Goal: Task Accomplishment & Management: Use online tool/utility

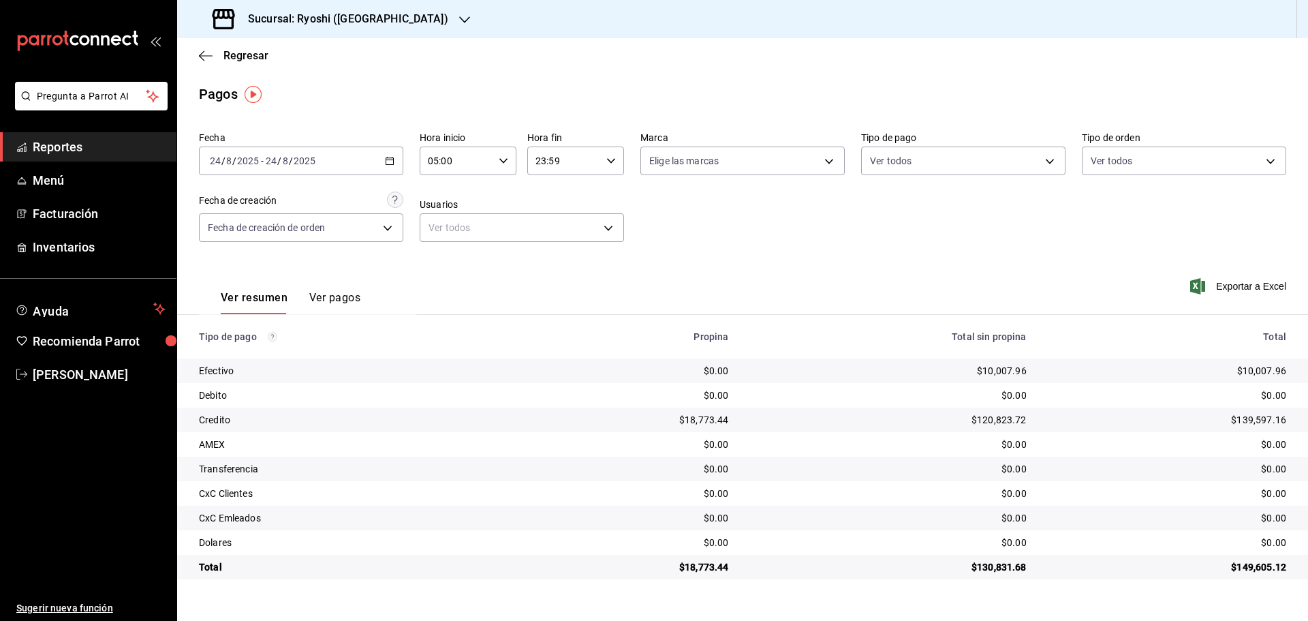
click at [373, 25] on h3 "Sucursal: Ryoshi ([GEOGRAPHIC_DATA])" at bounding box center [342, 19] width 211 height 16
click at [289, 98] on div "Mochomos ([GEOGRAPHIC_DATA])" at bounding box center [279, 89] width 204 height 31
click at [65, 143] on span "Reportes" at bounding box center [99, 147] width 133 height 18
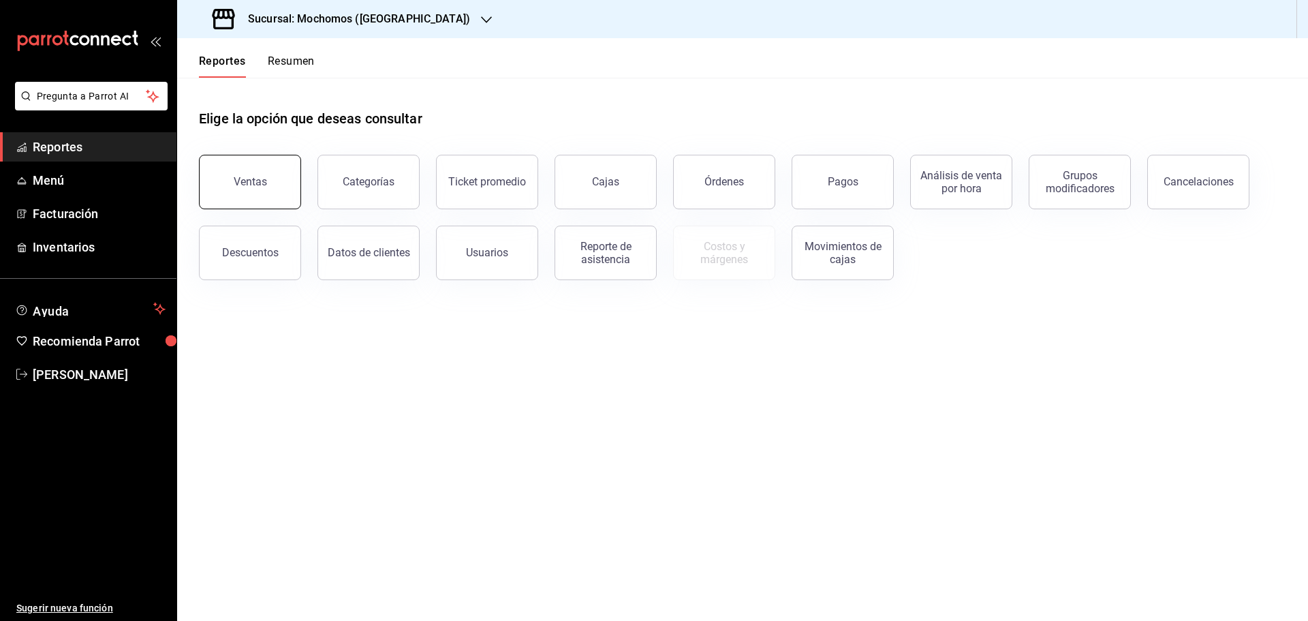
click at [257, 170] on button "Ventas" at bounding box center [250, 182] width 102 height 54
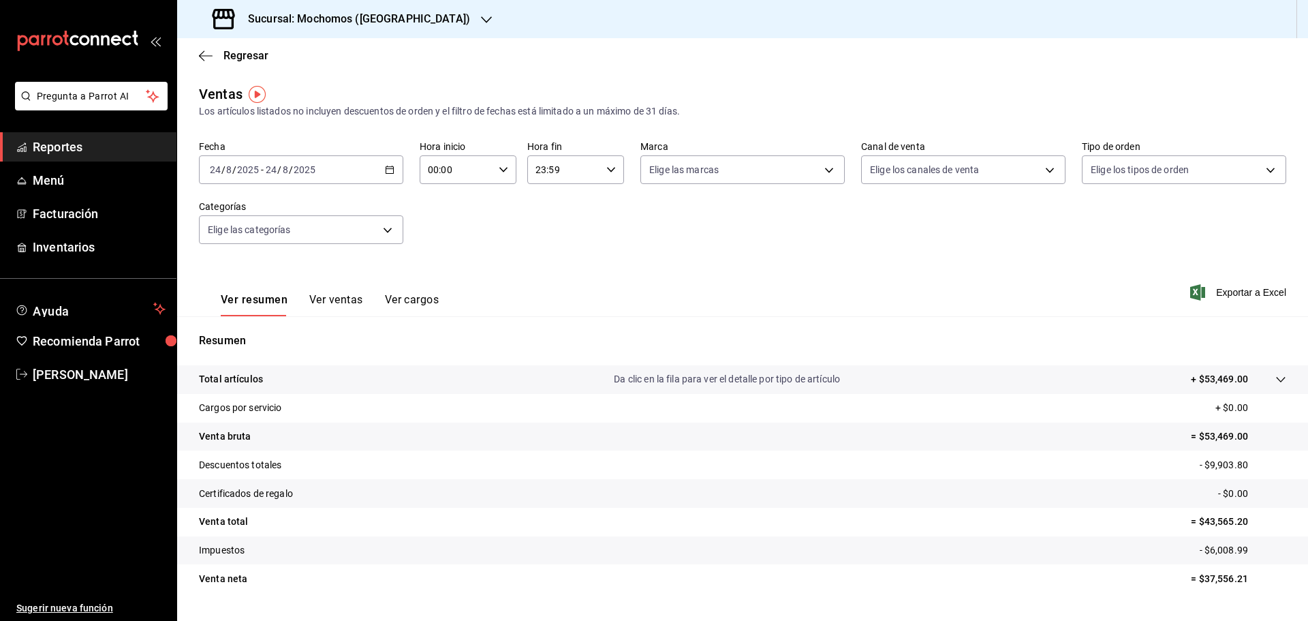
click at [387, 169] on \(Stroke\) "button" at bounding box center [389, 168] width 7 height 1
click at [250, 338] on span "Rango de fechas" at bounding box center [263, 333] width 106 height 14
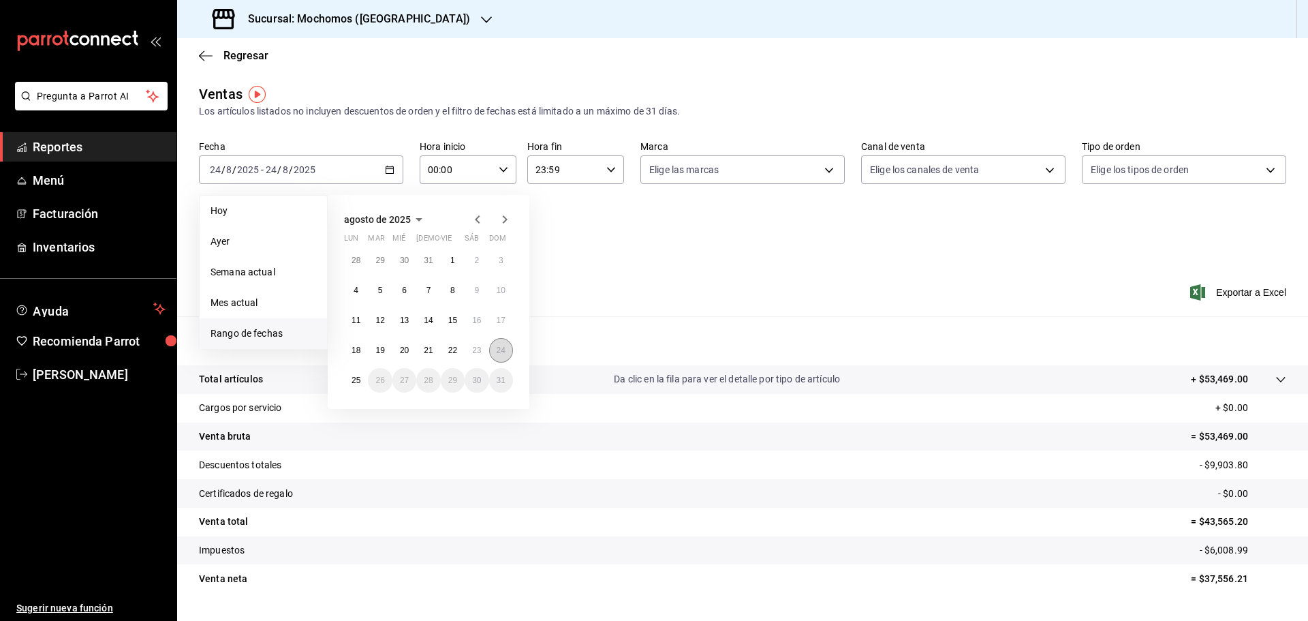
click at [497, 354] on abbr "24" at bounding box center [501, 350] width 9 height 10
click at [351, 384] on button "25" at bounding box center [356, 380] width 24 height 25
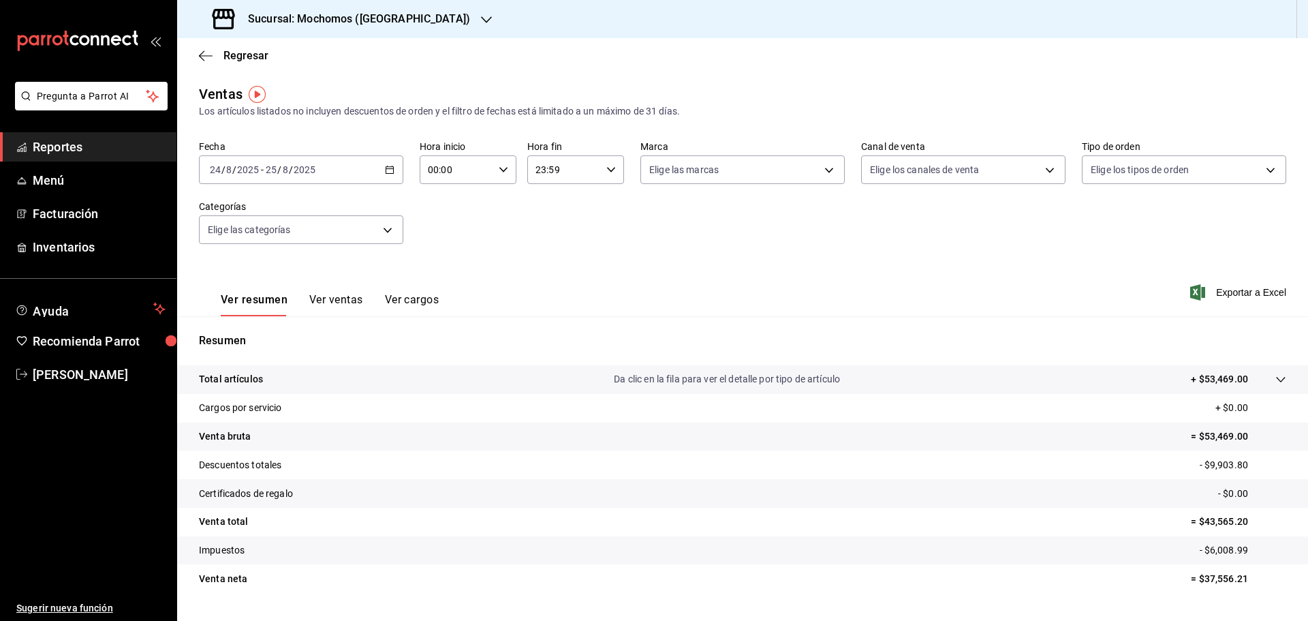
click at [501, 172] on icon "button" at bounding box center [504, 170] width 10 height 10
click at [435, 227] on span "05" at bounding box center [441, 231] width 27 height 11
type input "05:00"
click at [606, 170] on div at bounding box center [654, 310] width 1308 height 621
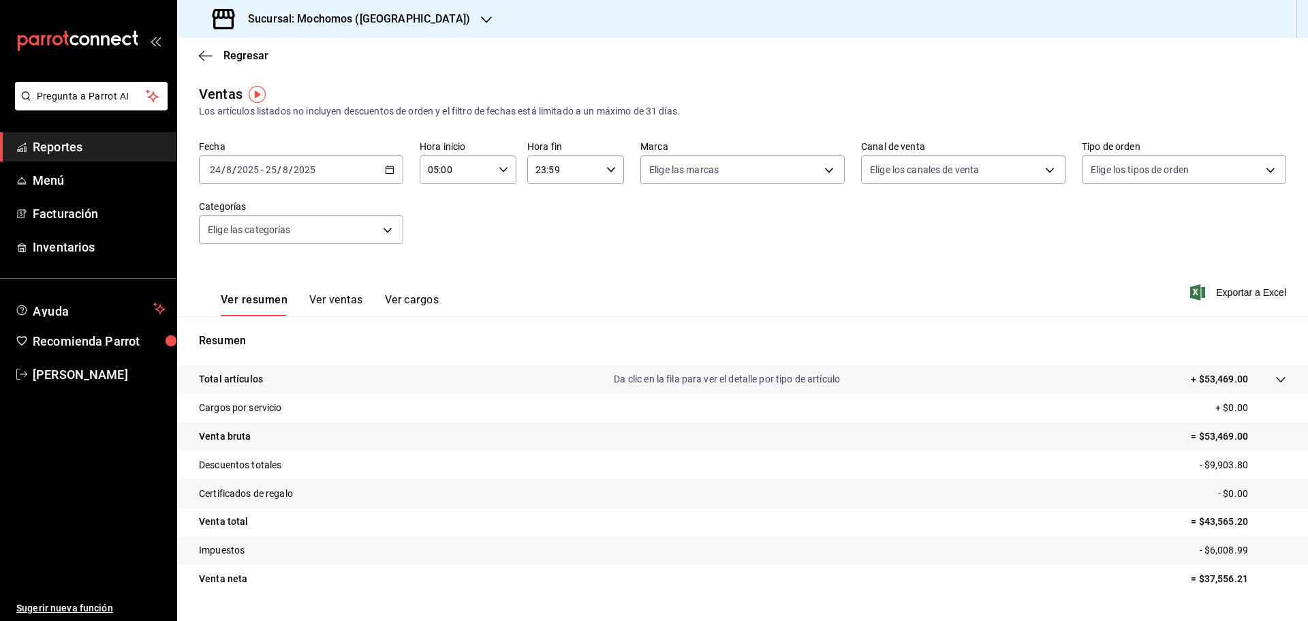
click at [606, 170] on icon "button" at bounding box center [611, 170] width 10 height 10
click at [541, 233] on span "05" at bounding box center [548, 231] width 27 height 11
type input "05:59"
click at [709, 240] on div at bounding box center [654, 310] width 1308 height 621
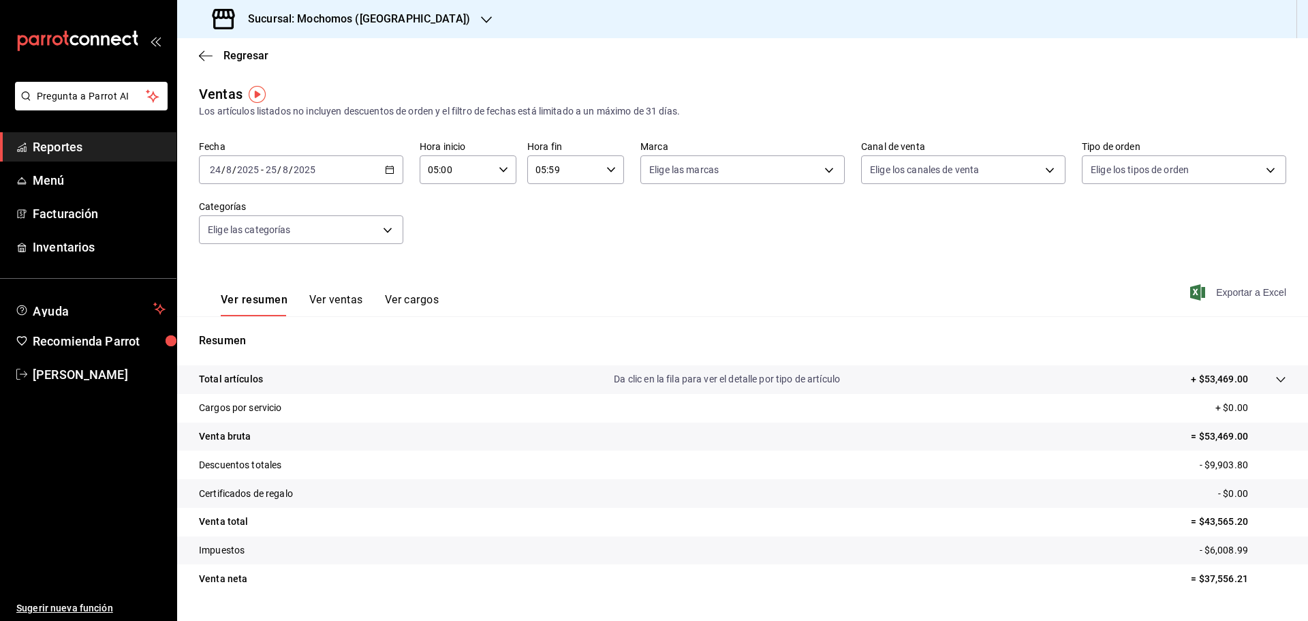
click at [1206, 292] on span "Exportar a Excel" at bounding box center [1239, 292] width 93 height 16
click at [386, 168] on icon "button" at bounding box center [390, 170] width 10 height 10
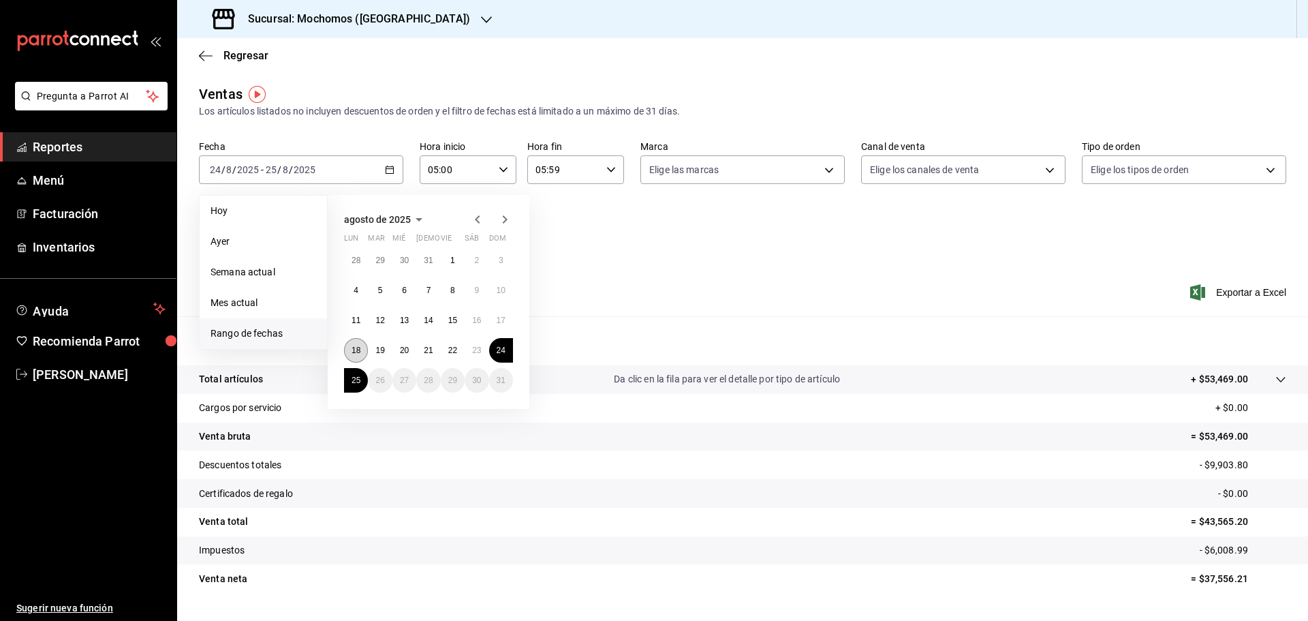
click at [363, 349] on button "18" at bounding box center [356, 350] width 24 height 25
click at [362, 380] on button "25" at bounding box center [356, 380] width 24 height 25
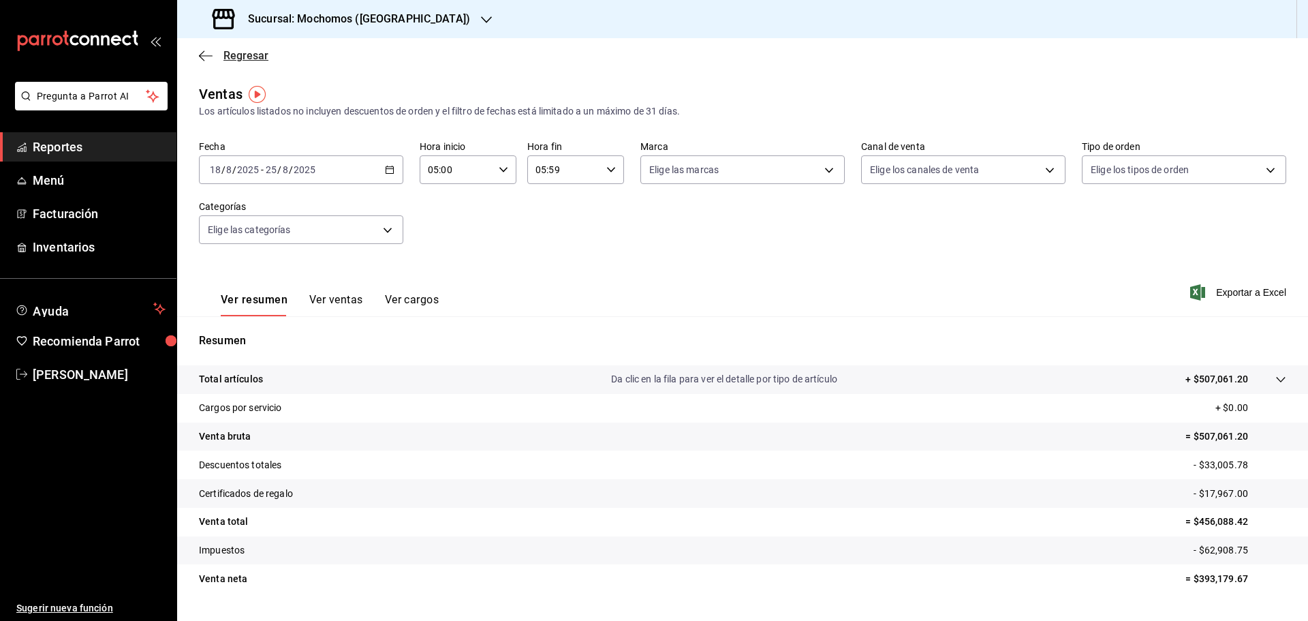
click at [249, 52] on span "Regresar" at bounding box center [245, 55] width 45 height 13
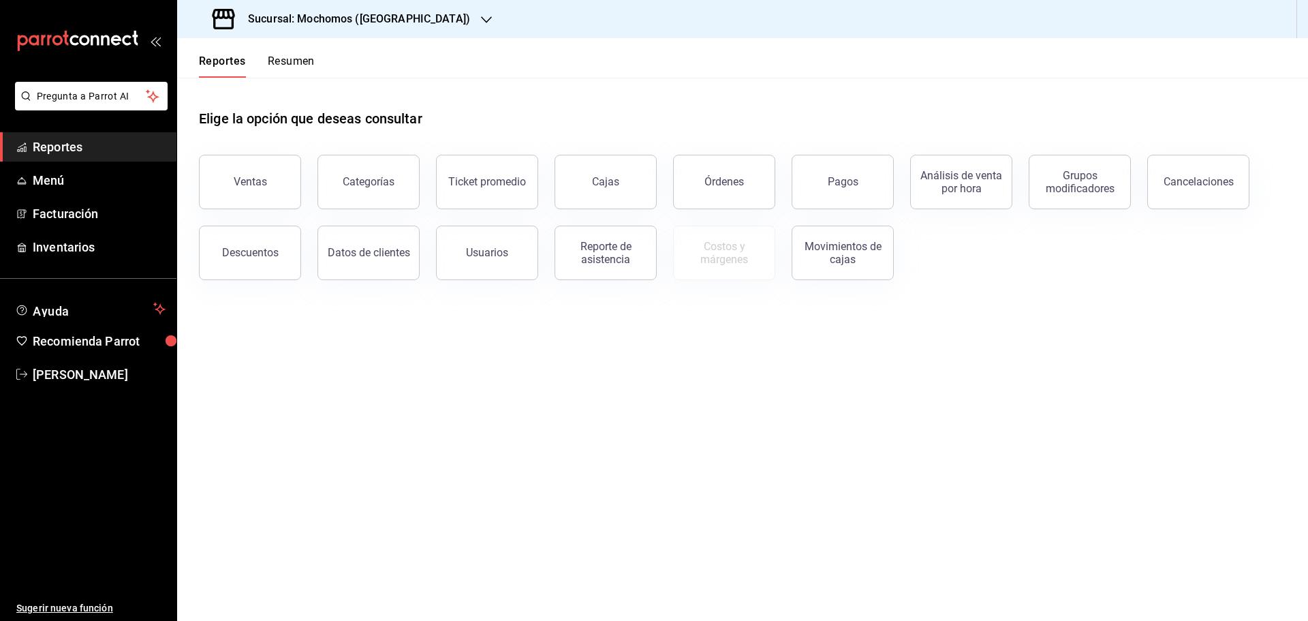
click at [356, 22] on h3 "Sucursal: Mochomos ([GEOGRAPHIC_DATA])" at bounding box center [353, 19] width 233 height 16
click at [287, 57] on div "Ryoshi ([GEOGRAPHIC_DATA])" at bounding box center [279, 59] width 183 height 14
click at [61, 149] on span "Reportes" at bounding box center [99, 147] width 133 height 18
click at [865, 172] on button "Pagos" at bounding box center [842, 182] width 102 height 54
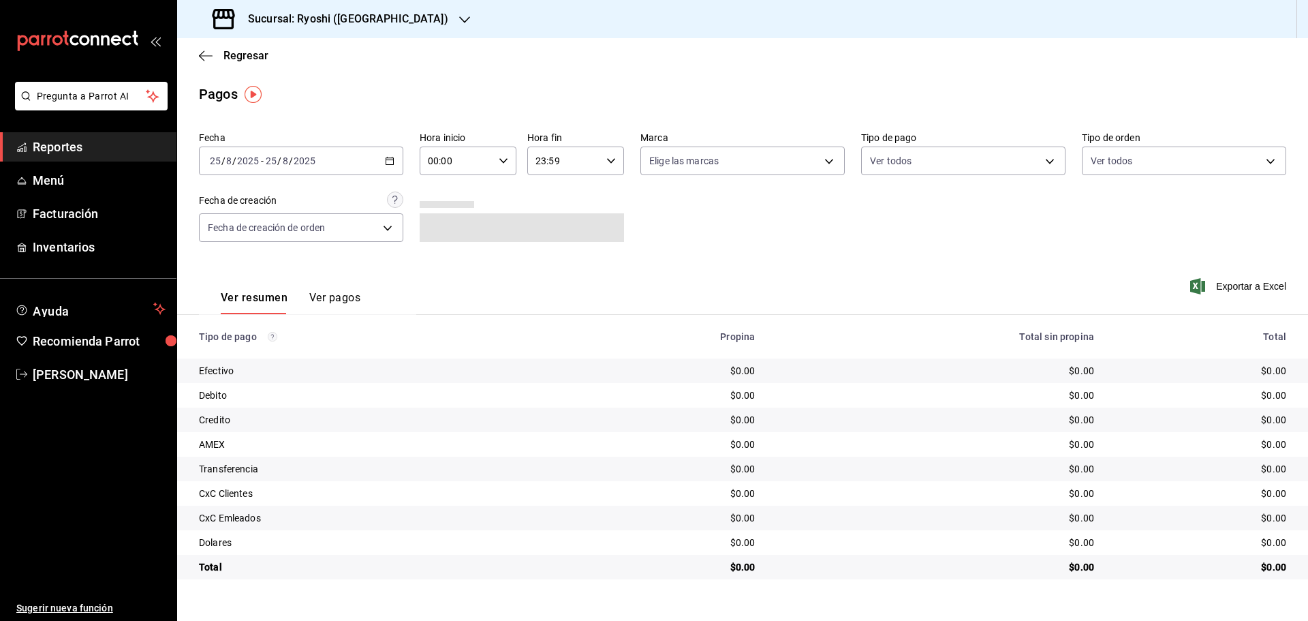
click at [393, 157] on icon "button" at bounding box center [390, 161] width 10 height 10
click at [296, 349] on span "Rango de fechas" at bounding box center [263, 355] width 106 height 14
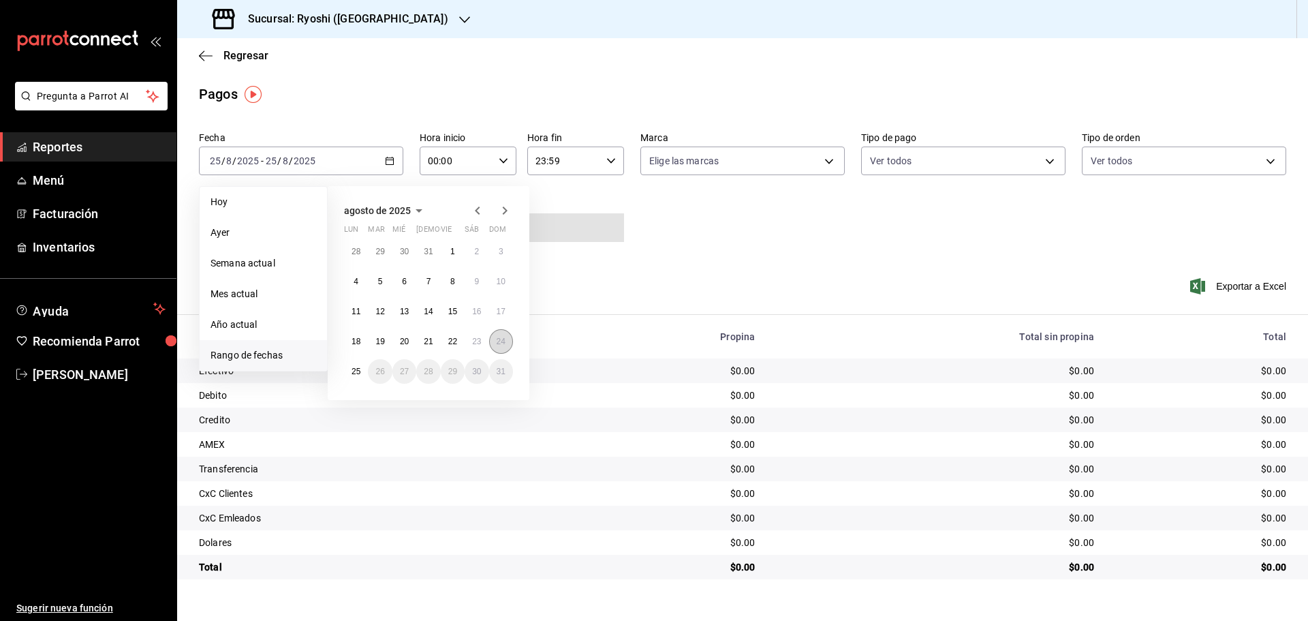
click at [502, 340] on abbr "24" at bounding box center [501, 341] width 9 height 10
click at [356, 378] on button "25" at bounding box center [356, 371] width 24 height 25
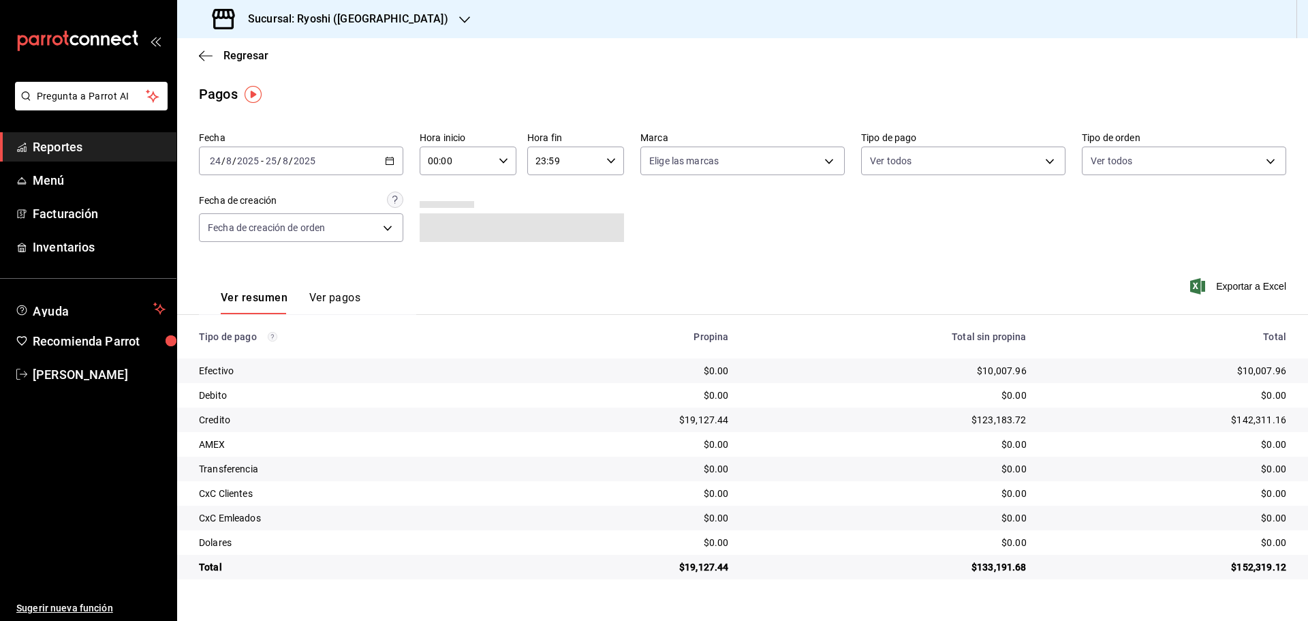
click at [505, 155] on div "00:00 Hora inicio" at bounding box center [468, 160] width 97 height 29
click at [441, 222] on span "05" at bounding box center [443, 222] width 27 height 11
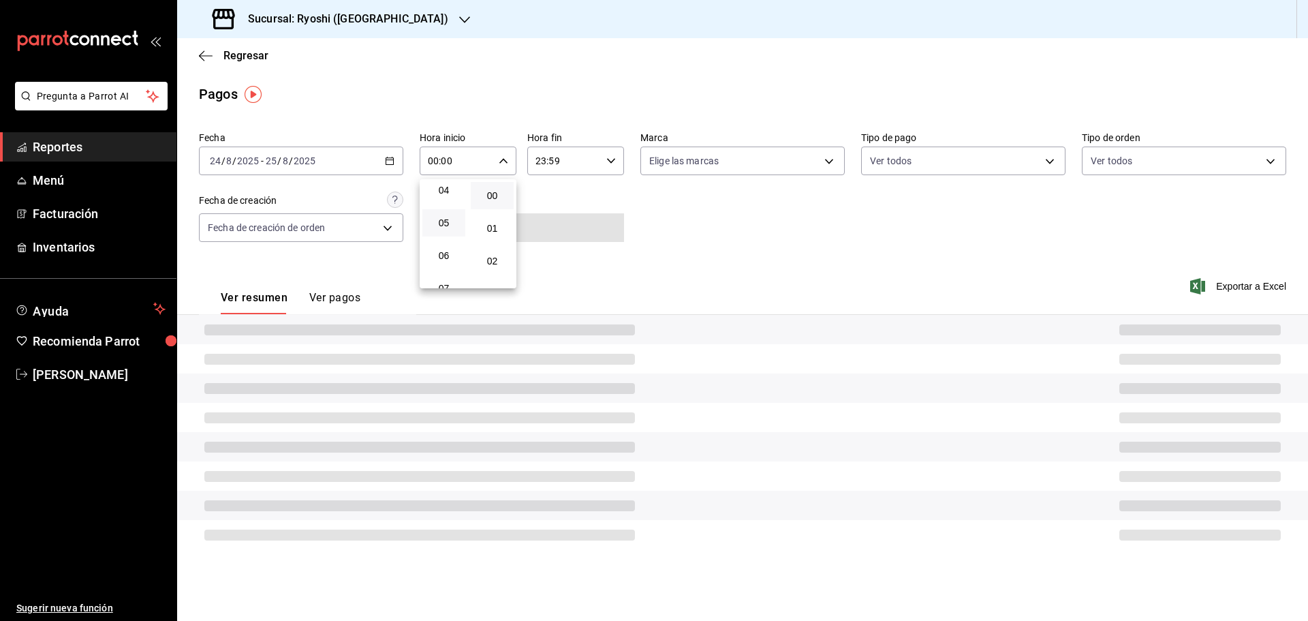
type input "05:00"
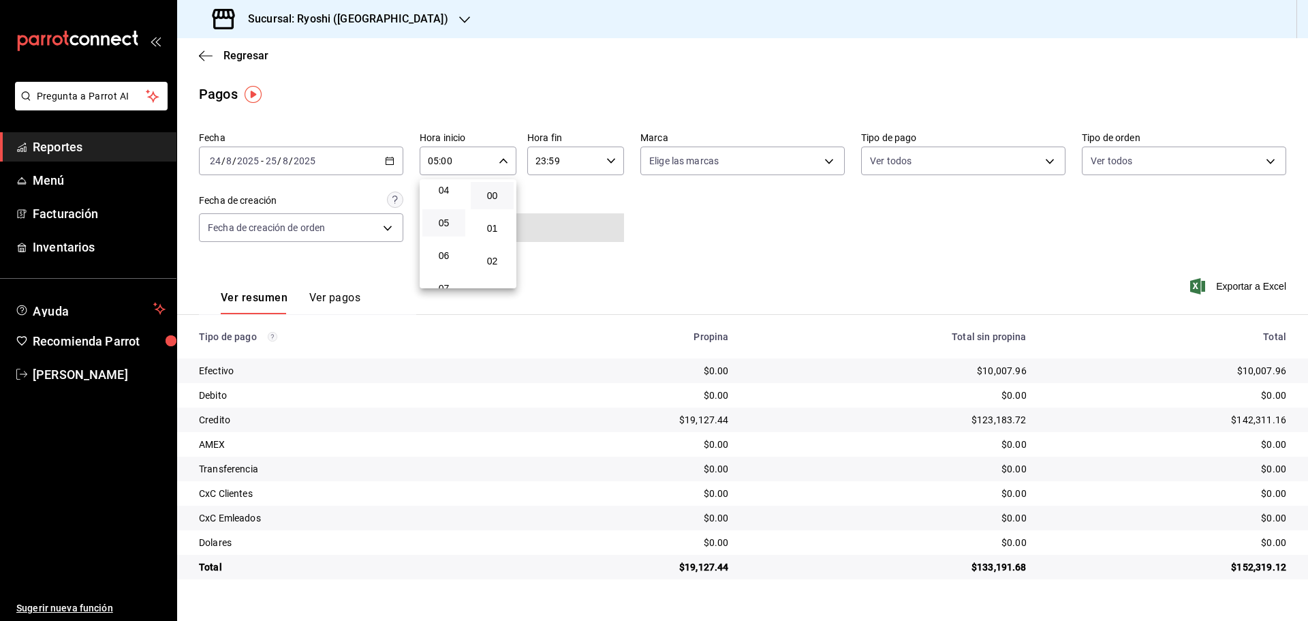
click at [610, 159] on div at bounding box center [654, 310] width 1308 height 621
click at [610, 159] on icon "button" at bounding box center [611, 161] width 10 height 10
click at [561, 260] on span "04" at bounding box center [551, 263] width 27 height 11
type input "04:59"
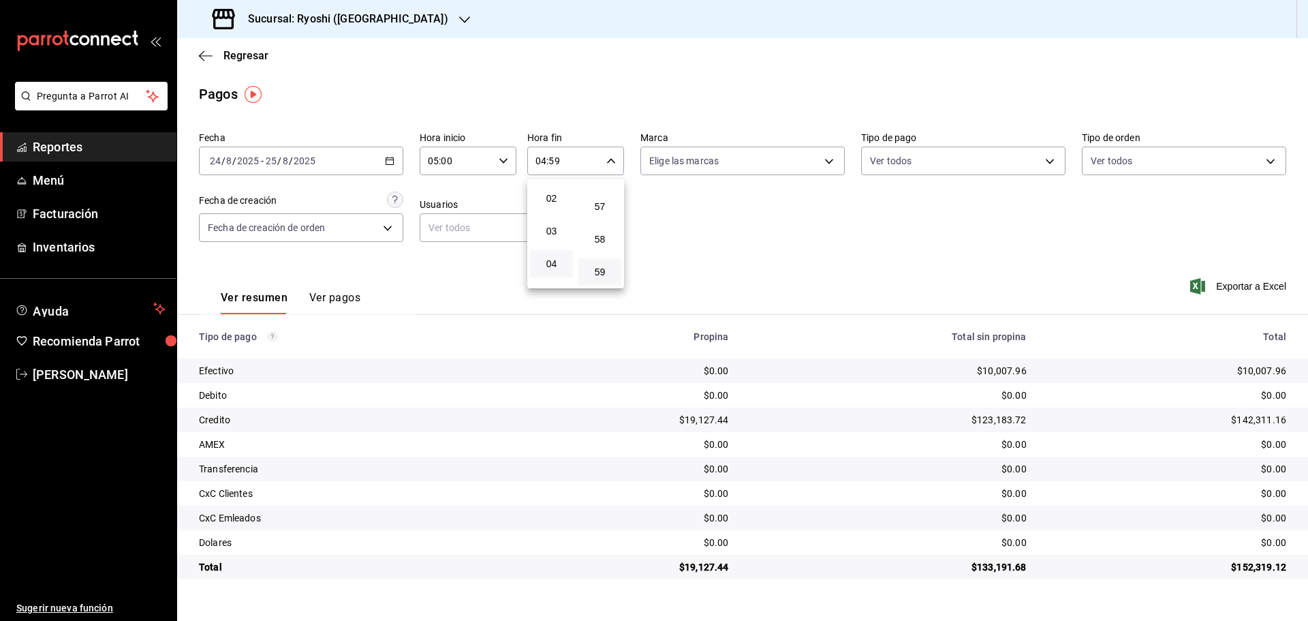
click at [720, 245] on div at bounding box center [654, 310] width 1308 height 621
click at [1034, 570] on td "$133,191.68" at bounding box center [888, 566] width 298 height 25
click at [727, 418] on div "$19,127.44" at bounding box center [630, 420] width 198 height 14
click at [59, 148] on span "Reportes" at bounding box center [99, 147] width 133 height 18
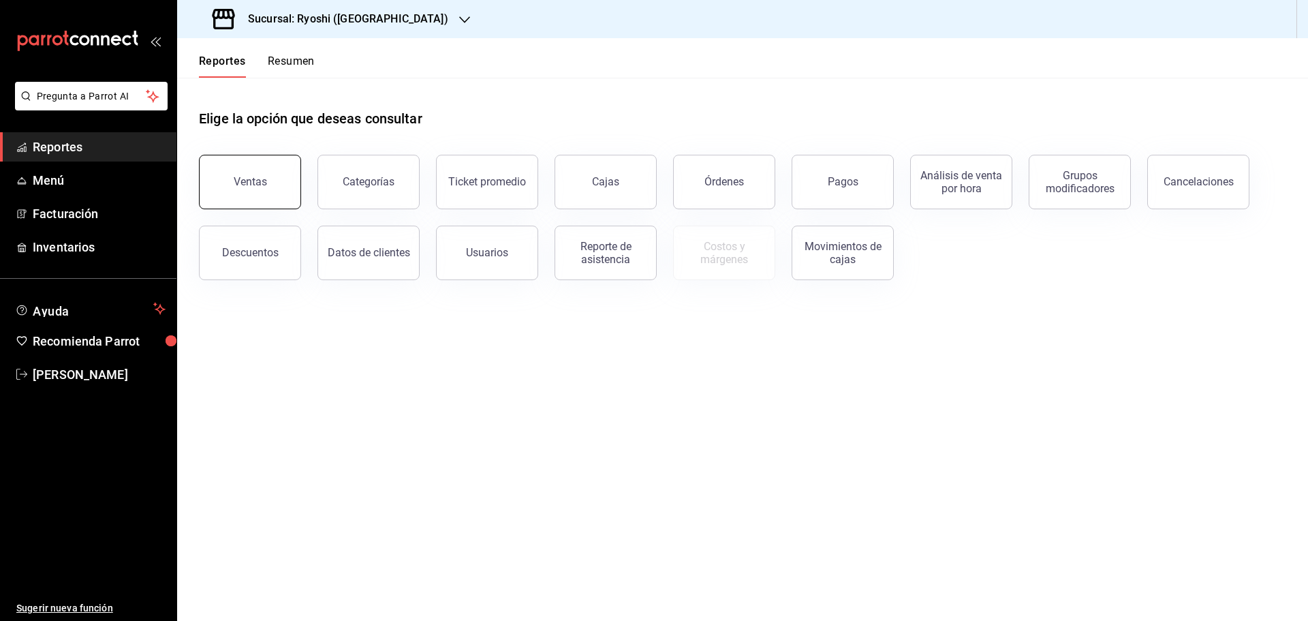
click at [260, 160] on button "Ventas" at bounding box center [250, 182] width 102 height 54
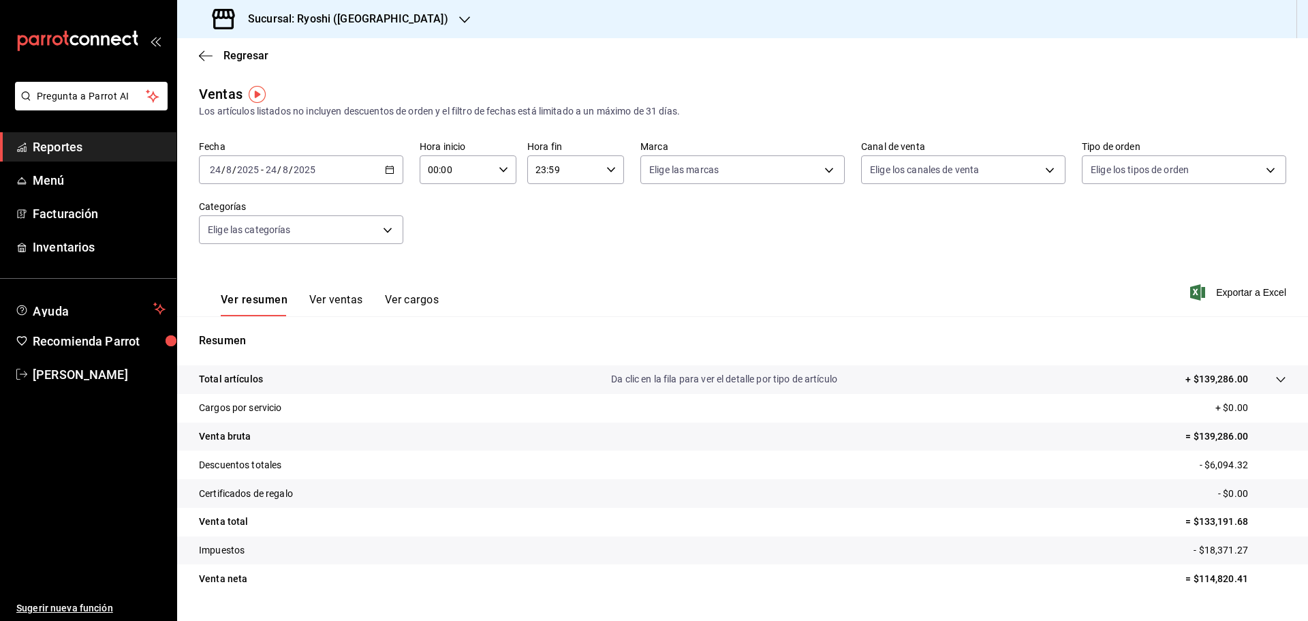
click at [387, 165] on icon "button" at bounding box center [390, 170] width 10 height 10
click at [279, 334] on span "Rango de fechas" at bounding box center [263, 333] width 106 height 14
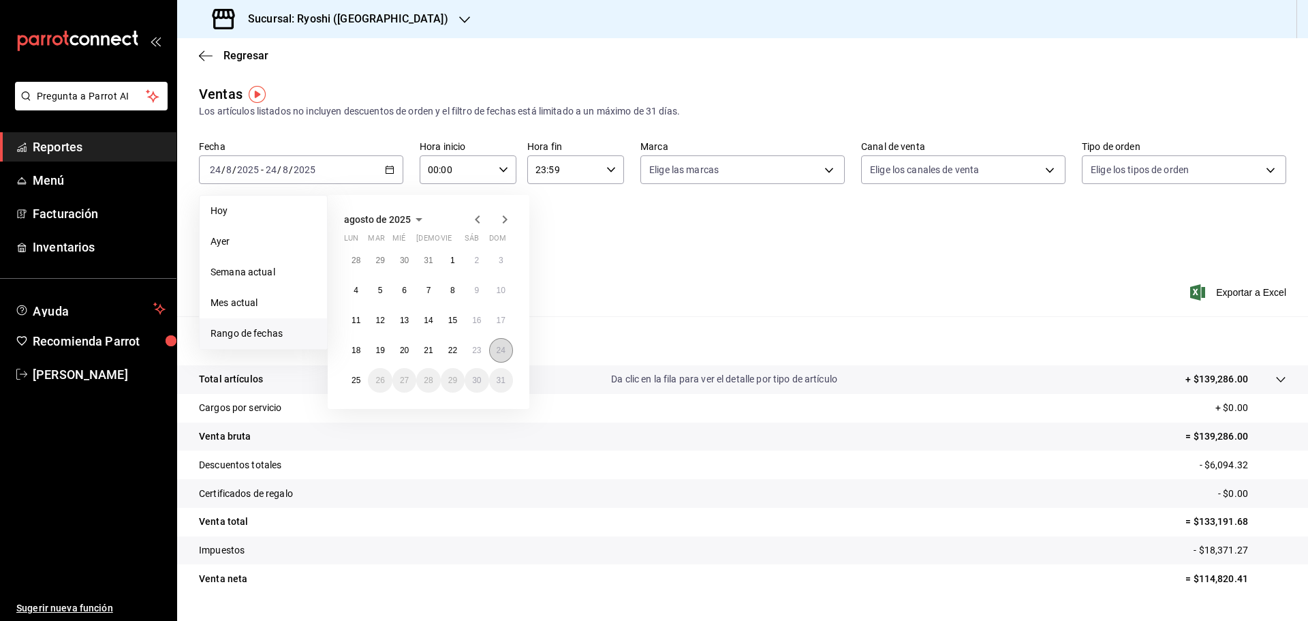
click at [494, 352] on button "24" at bounding box center [501, 350] width 24 height 25
click at [363, 380] on button "25" at bounding box center [356, 380] width 24 height 25
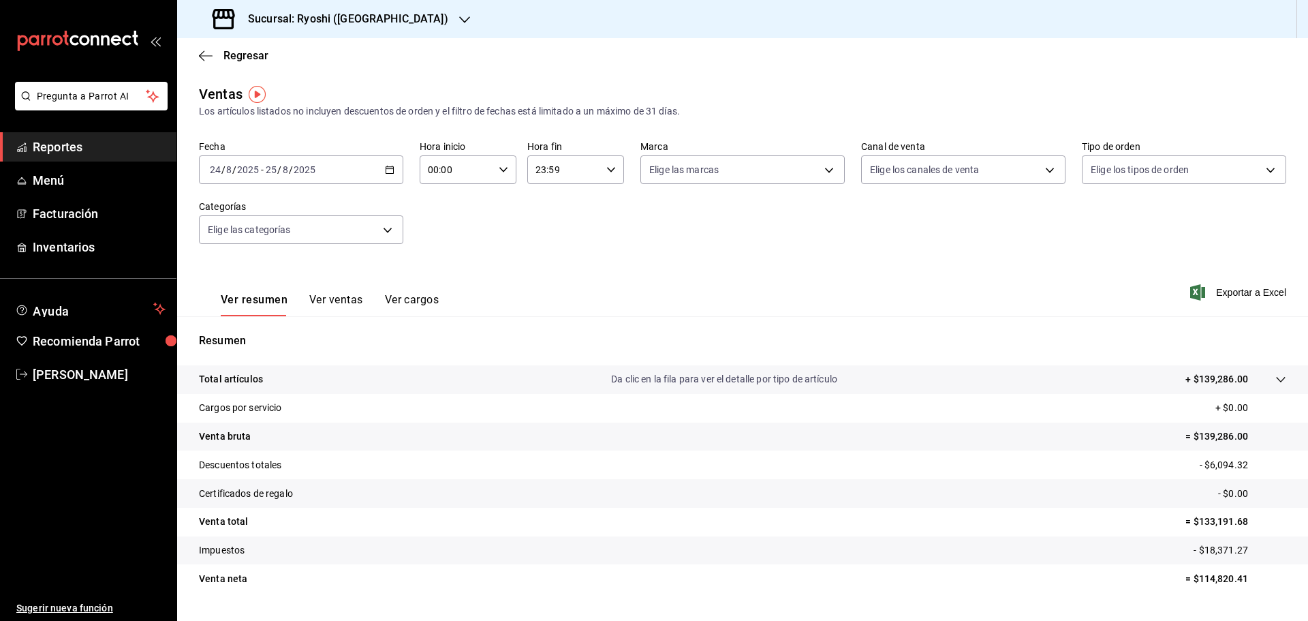
click at [499, 168] on icon "button" at bounding box center [504, 170] width 10 height 10
click at [437, 235] on span "05" at bounding box center [441, 231] width 27 height 11
type input "05:00"
click at [602, 170] on div at bounding box center [654, 310] width 1308 height 621
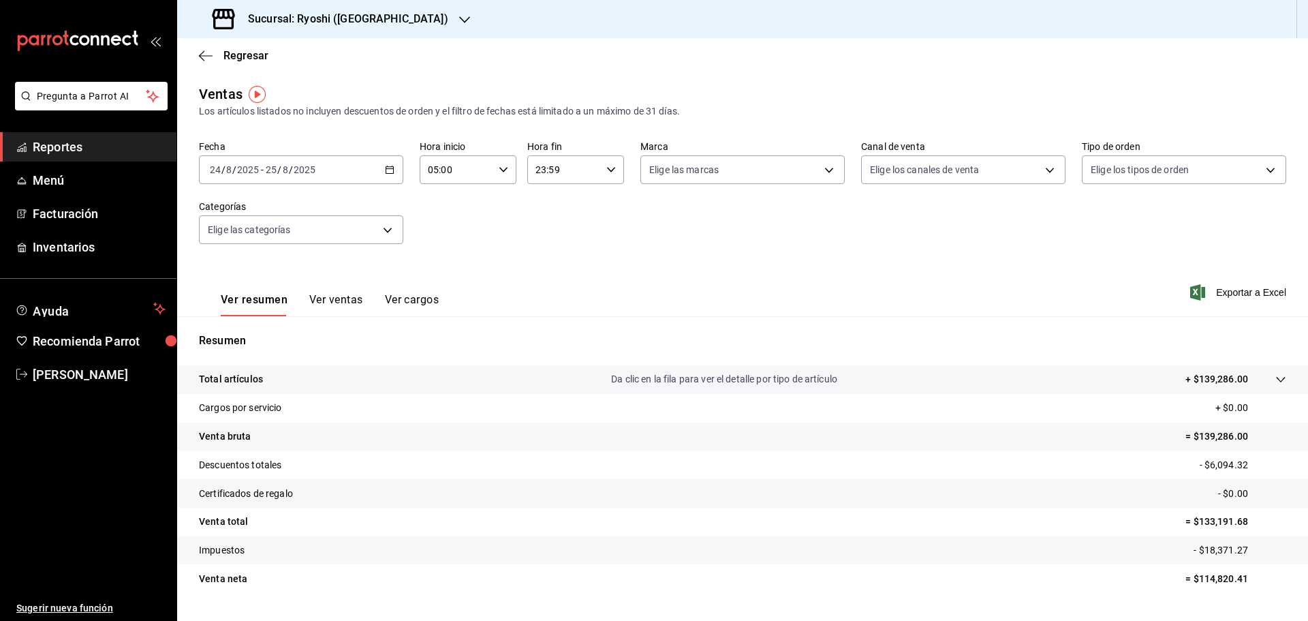
click at [606, 170] on icon "button" at bounding box center [611, 170] width 10 height 10
click at [556, 235] on span "05" at bounding box center [548, 237] width 27 height 11
type input "05:59"
click at [773, 257] on div at bounding box center [654, 310] width 1308 height 621
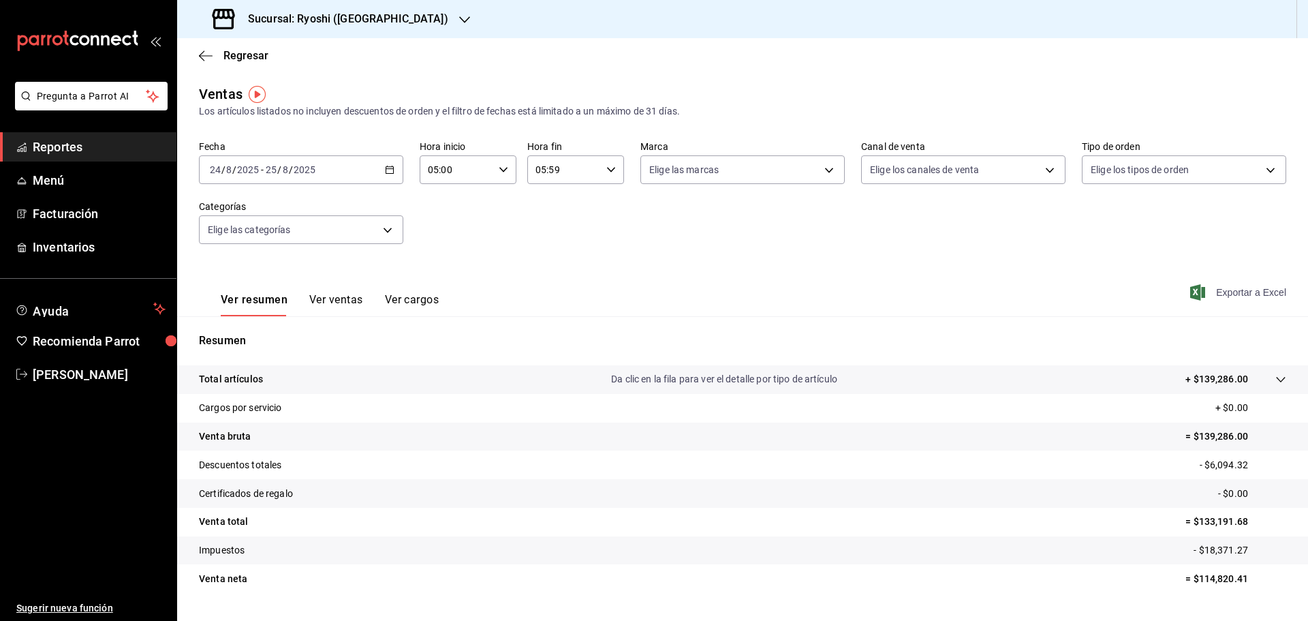
click at [1219, 287] on span "Exportar a Excel" at bounding box center [1239, 292] width 93 height 16
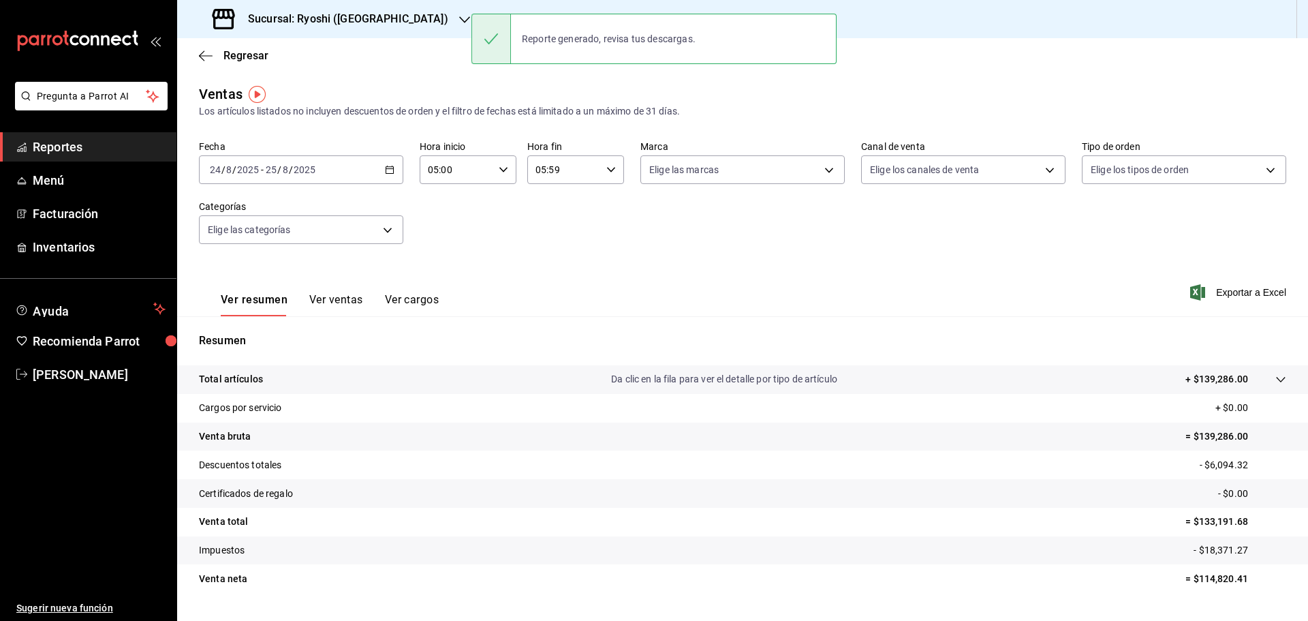
click at [389, 167] on \(Stroke\) "button" at bounding box center [390, 169] width 8 height 7
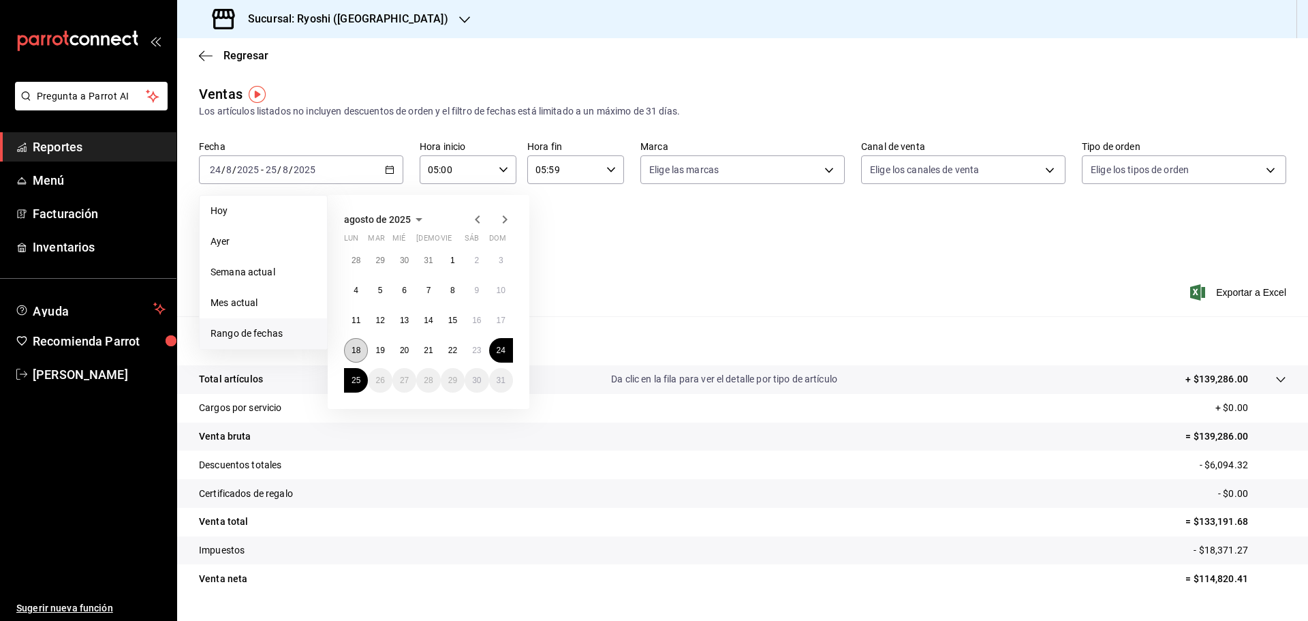
click at [362, 347] on button "18" at bounding box center [356, 350] width 24 height 25
click at [363, 379] on button "25" at bounding box center [356, 380] width 24 height 25
